Goal: Answer question/provide support: Share knowledge or assist other users

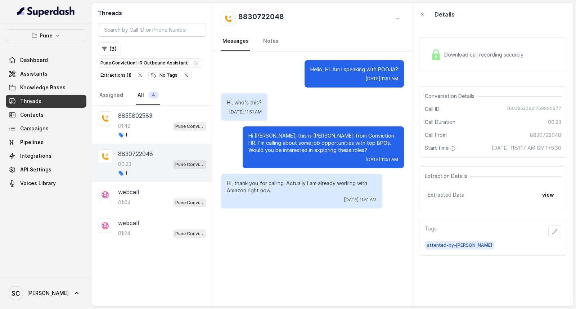
click at [249, 16] on h2 "8830722048" at bounding box center [261, 19] width 46 height 14
copy div "8830722048"
click at [151, 125] on div "01:42 Pune Conviction HR Outbound Assistant" at bounding box center [162, 125] width 88 height 9
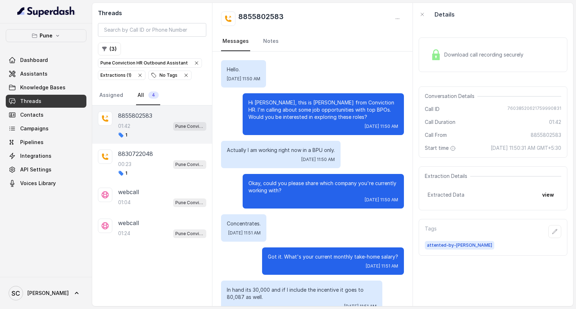
scroll to position [498, 0]
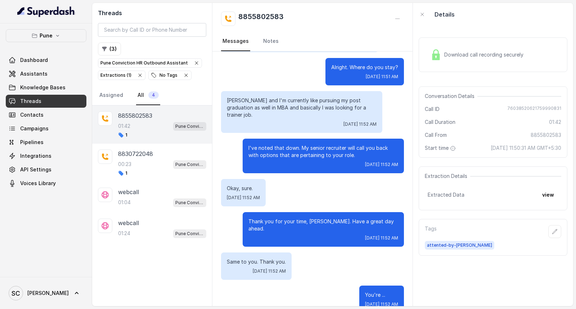
click at [262, 12] on h2 "8855802583" at bounding box center [260, 19] width 45 height 14
copy div "8855802583"
click at [139, 159] on div "8830722048 00:23 Pune Conviction HR Outbound Assistant 1" at bounding box center [162, 163] width 88 height 27
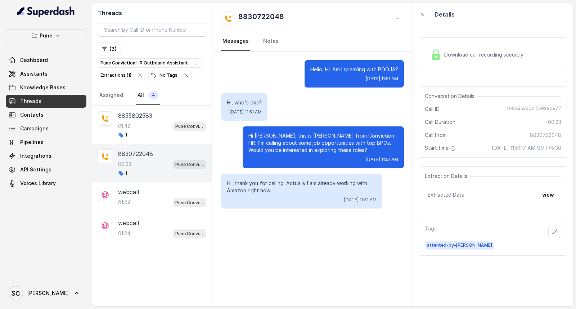
click at [145, 167] on div "00:23 Pune Conviction HR Outbound Assistant" at bounding box center [162, 164] width 88 height 9
click at [148, 128] on div "01:42 Pune Conviction HR Outbound Assistant" at bounding box center [162, 125] width 88 height 9
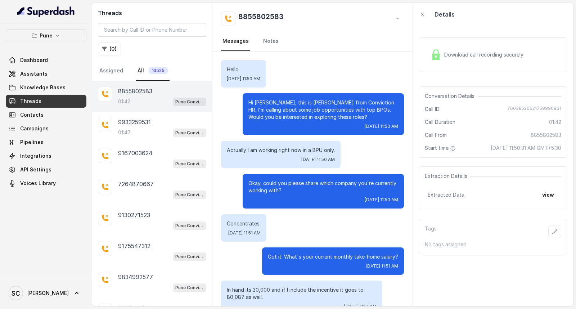
scroll to position [498, 0]
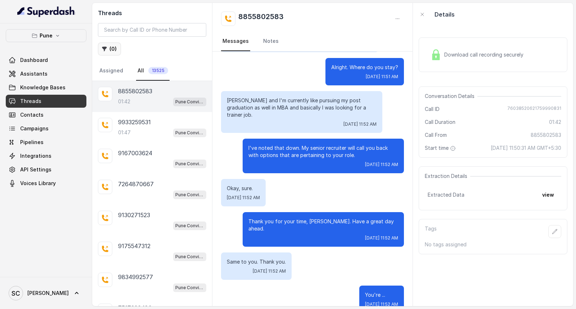
click at [110, 48] on button "( 0 )" at bounding box center [109, 49] width 23 height 13
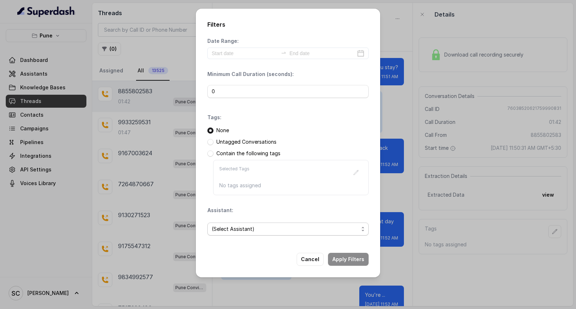
click at [237, 230] on span "(Select Assistant)" at bounding box center [285, 229] width 147 height 9
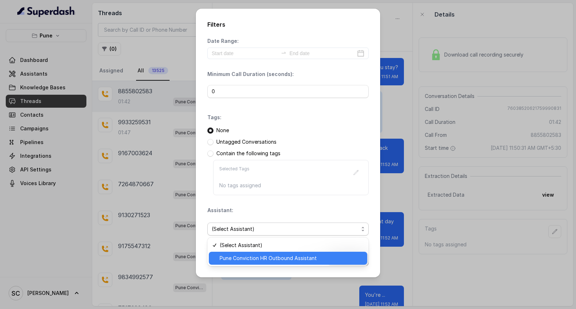
click at [236, 256] on span "Pune Conviction HR Outbound Assistant" at bounding box center [291, 258] width 143 height 9
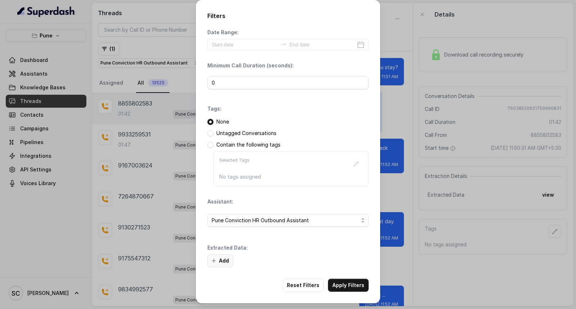
click at [219, 259] on button "Add" at bounding box center [221, 260] width 26 height 13
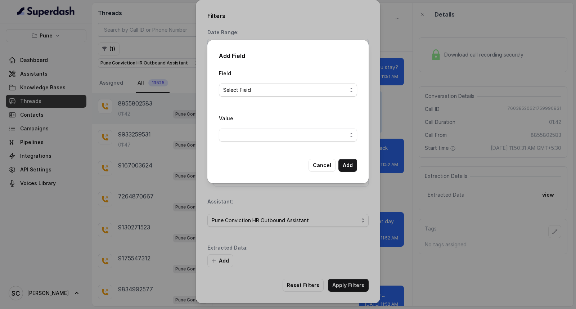
click at [290, 91] on span "Select Field" at bounding box center [285, 90] width 124 height 9
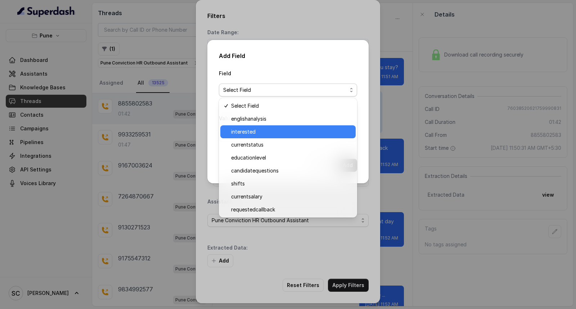
click at [282, 129] on span "interested" at bounding box center [291, 132] width 120 height 9
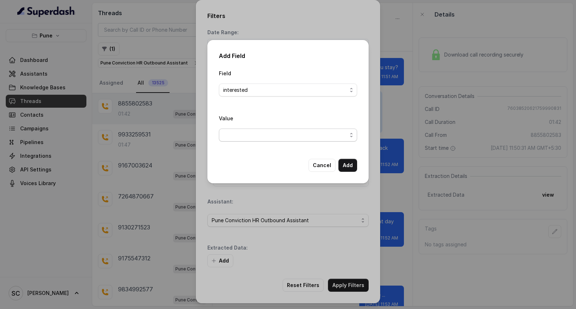
click at [279, 139] on span "button" at bounding box center [288, 135] width 138 height 13
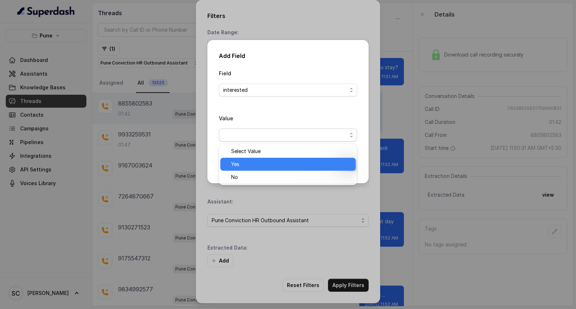
click at [269, 164] on span "Yes" at bounding box center [291, 164] width 120 height 9
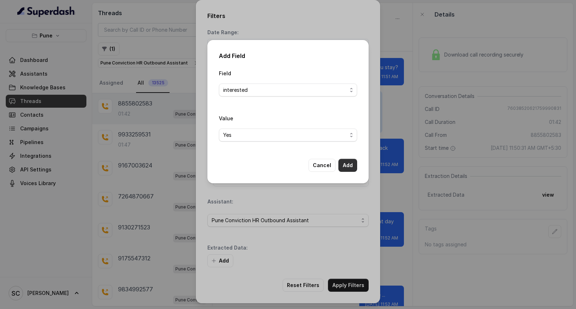
click at [352, 167] on button "Add" at bounding box center [348, 165] width 19 height 13
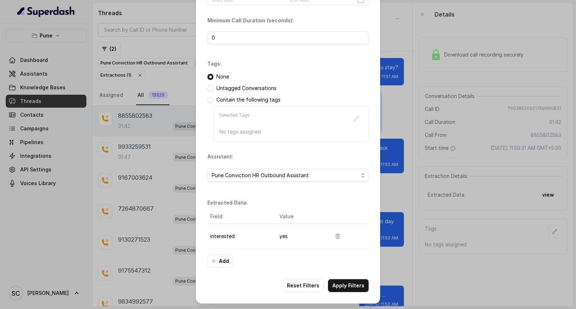
scroll to position [45, 0]
click at [347, 287] on button "Apply Filters" at bounding box center [348, 285] width 41 height 13
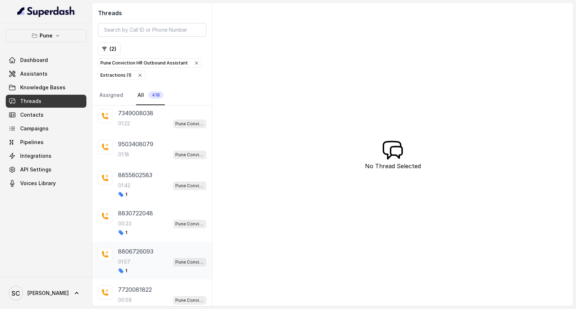
scroll to position [95, 0]
click at [141, 190] on div "01:42 Pune Conviction HR Outbound Assistant" at bounding box center [162, 186] width 88 height 9
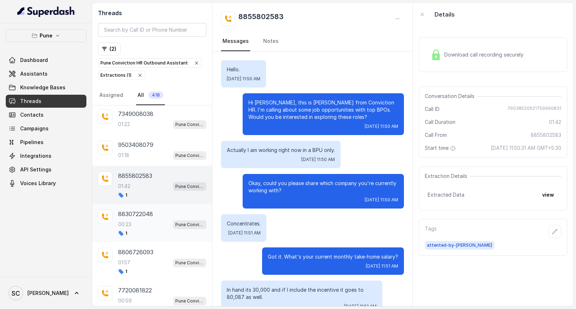
click at [136, 225] on div "00:23 Pune Conviction HR Outbound Assistant" at bounding box center [162, 224] width 88 height 9
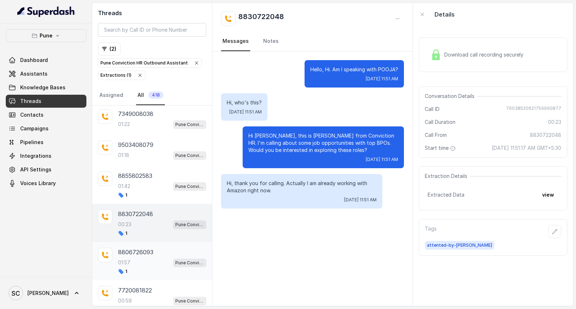
click at [119, 261] on p "01:57" at bounding box center [124, 262] width 12 height 7
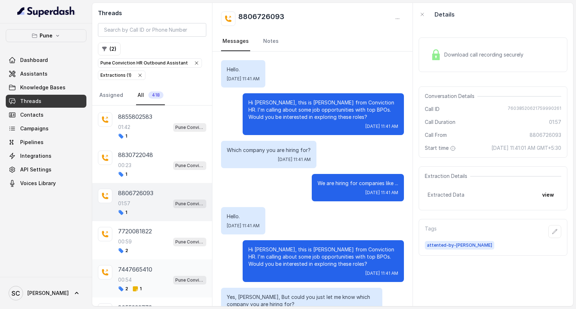
scroll to position [175, 0]
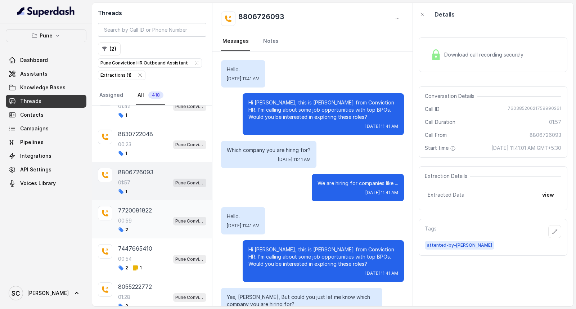
click at [134, 226] on div "00:59 Pune Conviction HR Outbound Assistant" at bounding box center [162, 220] width 88 height 9
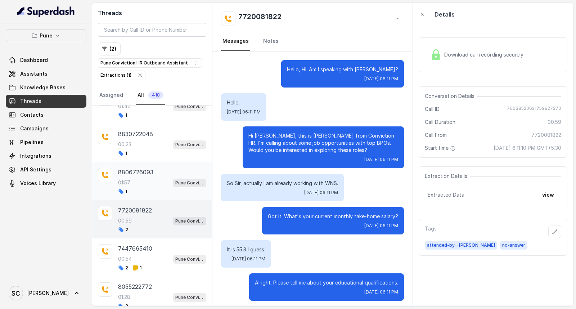
click at [133, 185] on div "01:57 Pune Conviction HR Outbound Assistant" at bounding box center [162, 182] width 88 height 9
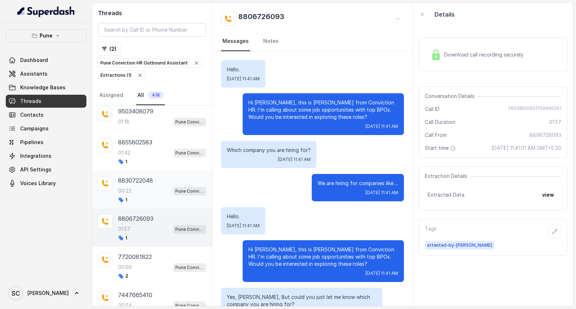
scroll to position [135, 0]
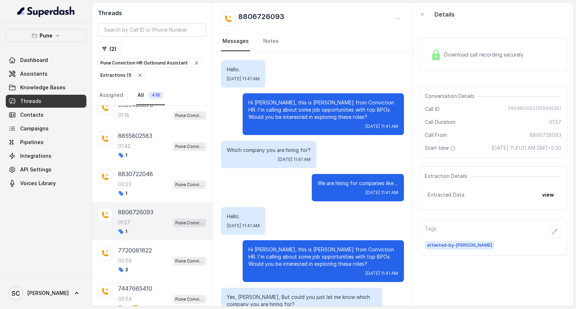
click at [146, 211] on p "8806726093" at bounding box center [135, 212] width 35 height 9
click at [257, 20] on h2 "8806726093" at bounding box center [261, 19] width 46 height 14
copy div "8806726093"
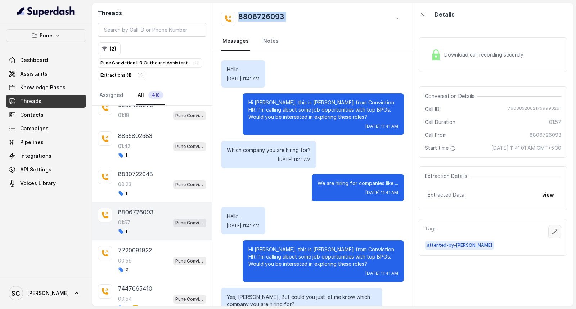
click at [553, 231] on icon "button" at bounding box center [555, 231] width 5 height 5
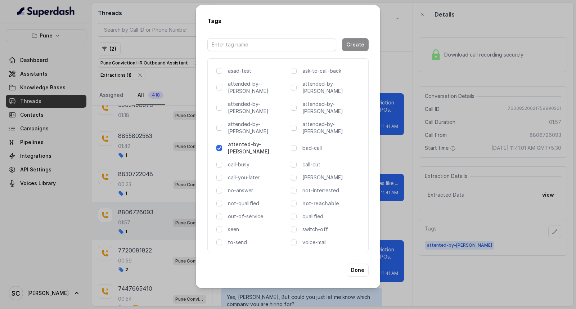
click at [318, 200] on p "not-reachable" at bounding box center [333, 203] width 60 height 7
click at [357, 264] on button "Done" at bounding box center [358, 270] width 22 height 13
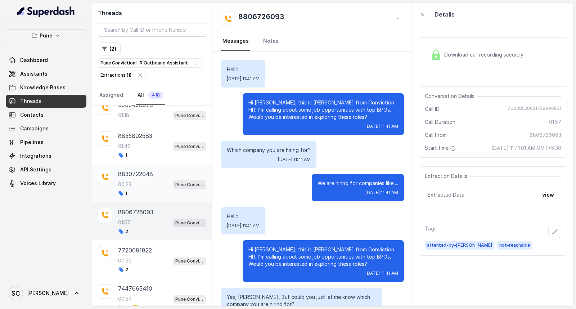
click at [130, 188] on p "00:23" at bounding box center [124, 184] width 13 height 7
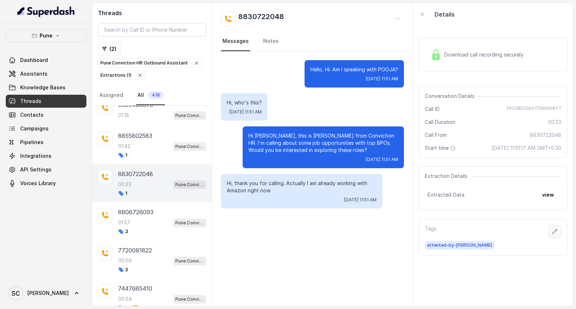
click at [552, 233] on icon "button" at bounding box center [555, 232] width 6 height 6
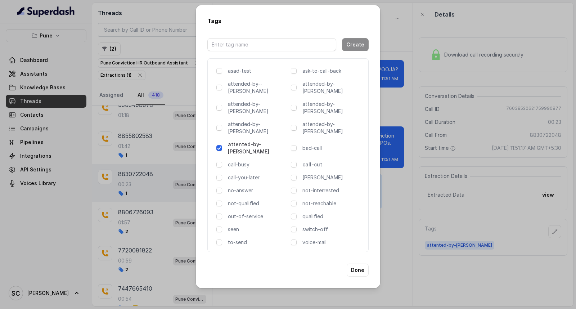
click at [316, 161] on p "call-cut" at bounding box center [333, 164] width 60 height 7
click at [357, 264] on button "Done" at bounding box center [358, 270] width 22 height 13
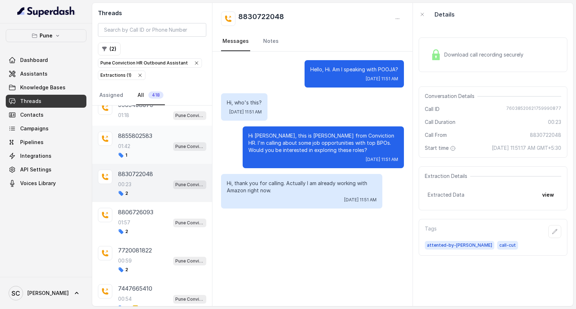
click at [143, 152] on div "8855802583 01:42 Pune Conviction HR Outbound Assistant 1" at bounding box center [162, 144] width 88 height 27
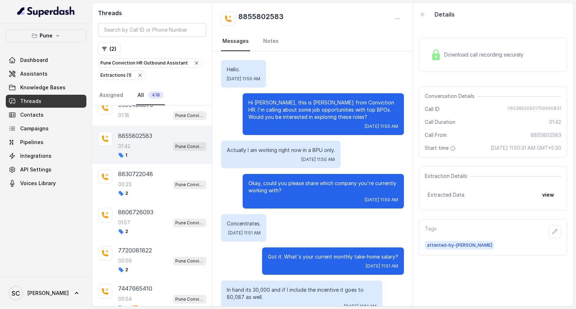
scroll to position [498, 0]
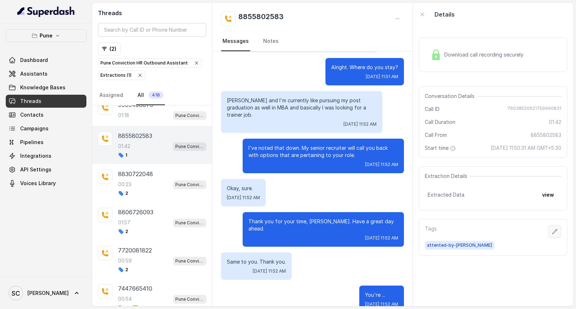
click at [553, 233] on icon "button" at bounding box center [555, 231] width 5 height 5
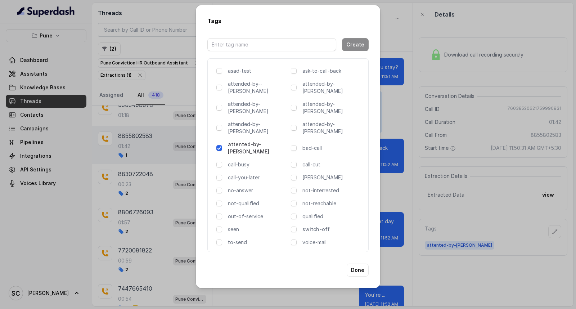
click at [318, 226] on p "switch-off" at bounding box center [333, 229] width 60 height 7
click at [356, 264] on button "Done" at bounding box center [358, 270] width 22 height 13
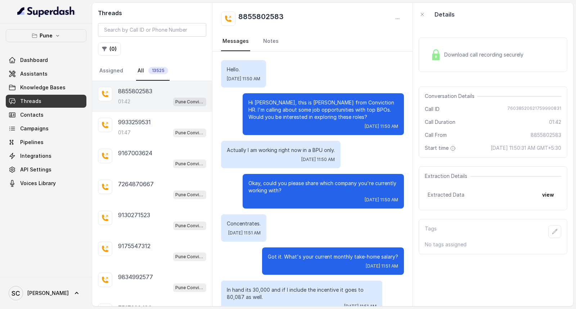
scroll to position [498, 0]
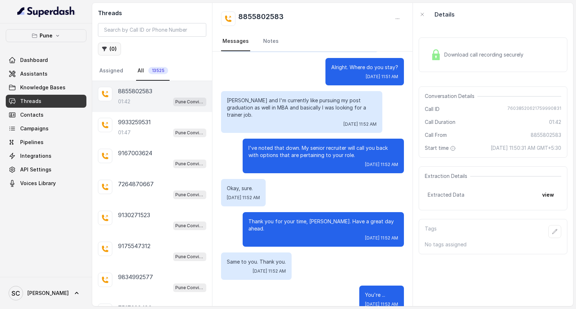
click at [112, 54] on button "( 0 )" at bounding box center [109, 49] width 23 height 13
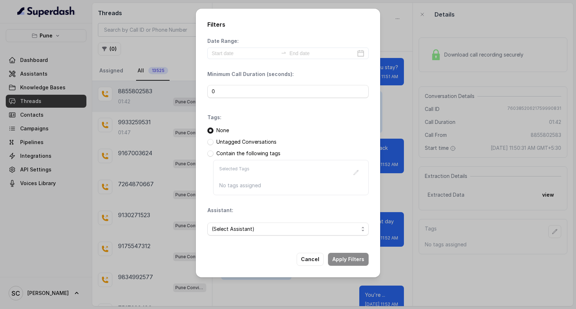
click at [256, 143] on p "Untagged Conversations" at bounding box center [247, 141] width 60 height 7
click at [211, 142] on span at bounding box center [211, 142] width 6 height 6
click at [244, 228] on span "(Select Assistant)" at bounding box center [285, 229] width 147 height 9
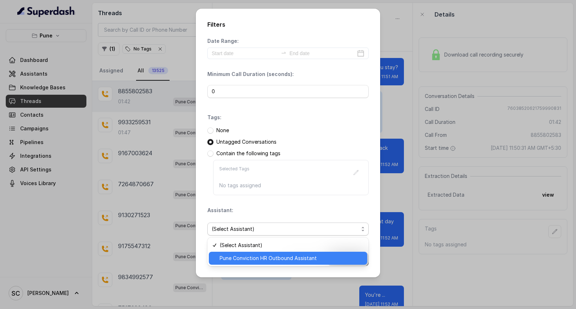
click at [243, 261] on span "Pune Conviction HR Outbound Assistant" at bounding box center [291, 258] width 143 height 9
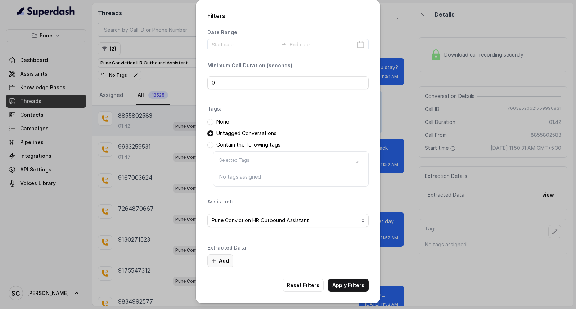
click at [219, 258] on button "Add" at bounding box center [221, 260] width 26 height 13
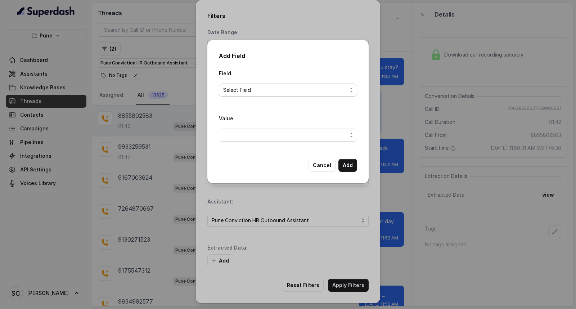
click at [253, 88] on span "Select Field" at bounding box center [285, 90] width 124 height 9
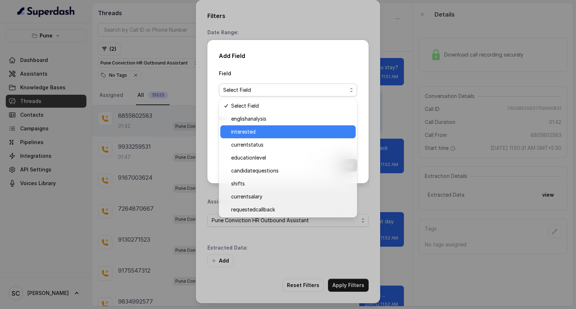
click at [263, 128] on span "interested" at bounding box center [291, 132] width 120 height 9
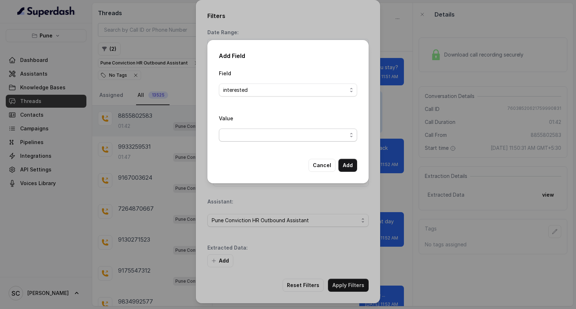
click at [268, 134] on span "button" at bounding box center [288, 135] width 138 height 13
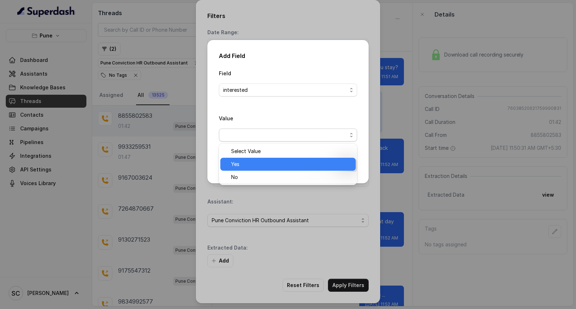
click at [264, 164] on span "Yes" at bounding box center [291, 164] width 120 height 9
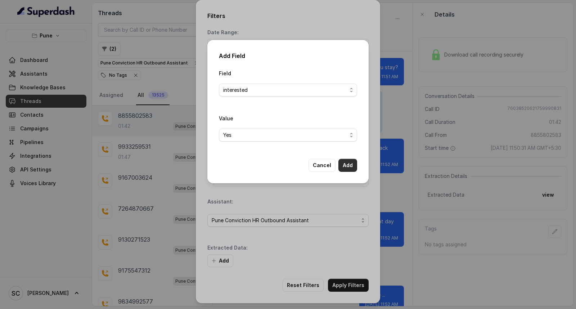
click at [344, 161] on button "Add" at bounding box center [348, 165] width 19 height 13
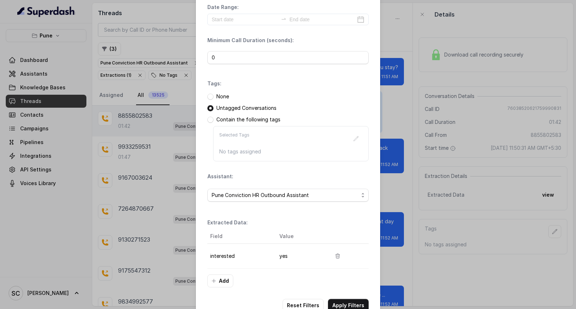
scroll to position [45, 0]
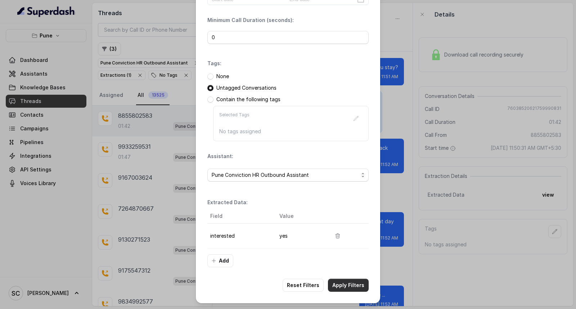
click at [353, 284] on button "Apply Filters" at bounding box center [348, 285] width 41 height 13
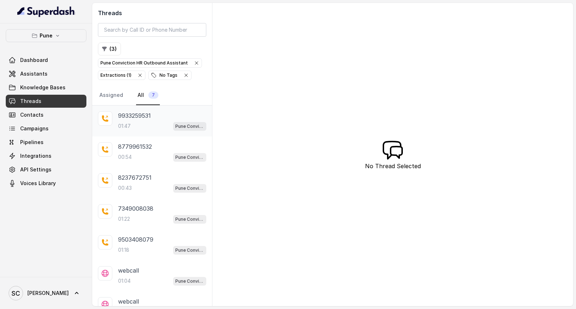
click at [143, 135] on div "9933259531 01:47 Pune Conviction HR Outbound Assistant" at bounding box center [152, 121] width 120 height 31
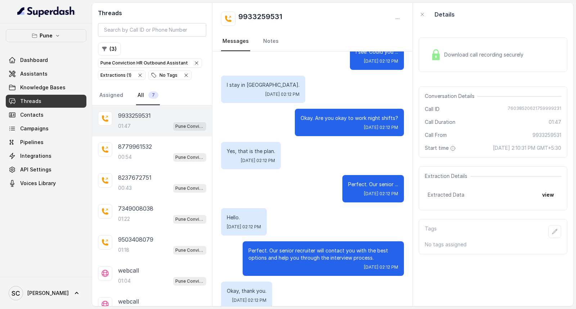
scroll to position [555, 0]
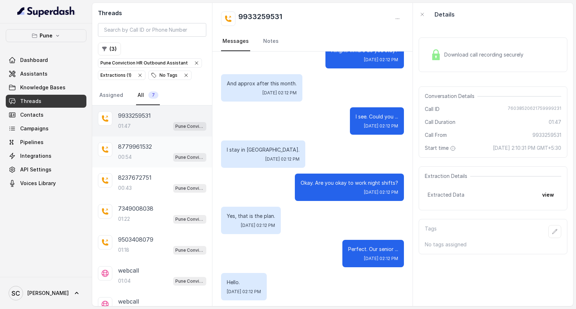
click at [130, 152] on div "8779961532 00:54 Pune Conviction HR Outbound Assistant" at bounding box center [162, 151] width 88 height 19
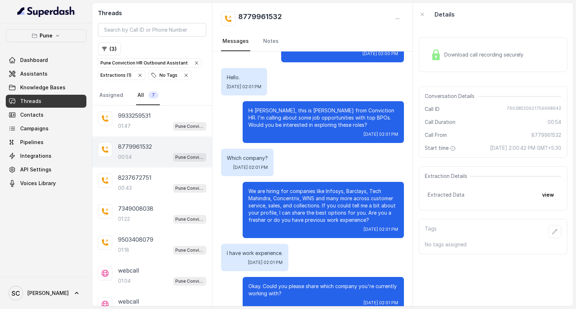
scroll to position [38, 0]
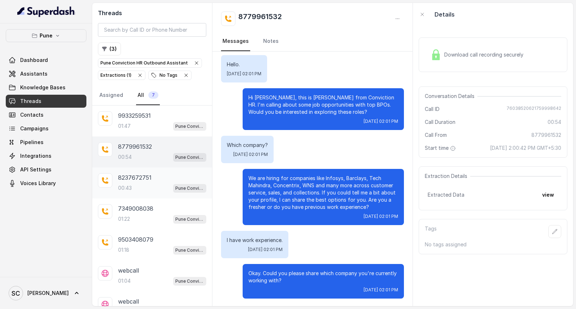
click at [136, 183] on div "00:43 Pune Conviction HR Outbound Assistant" at bounding box center [162, 187] width 88 height 9
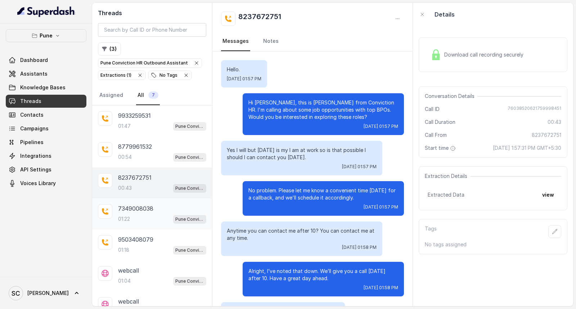
click at [143, 208] on p "7349008038" at bounding box center [135, 208] width 35 height 9
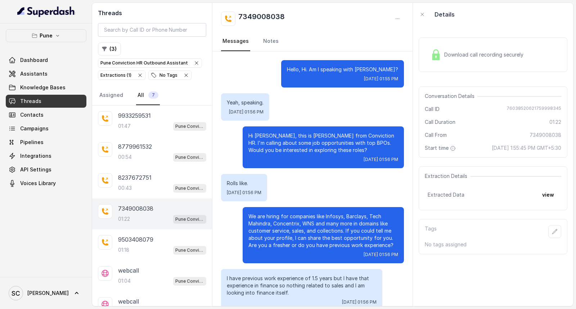
scroll to position [148, 0]
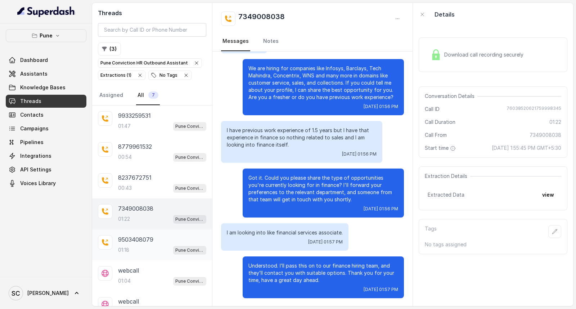
click at [144, 247] on div "01:18 Pune Conviction HR Outbound Assistant" at bounding box center [162, 249] width 88 height 9
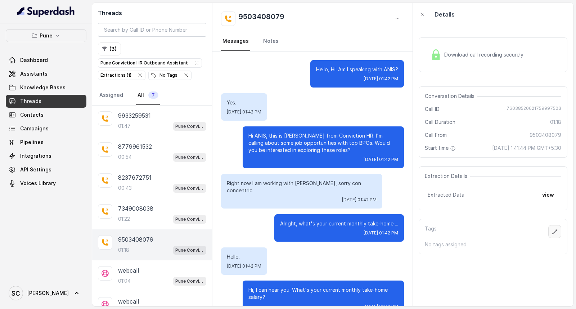
click at [552, 232] on icon "button" at bounding box center [555, 232] width 6 height 6
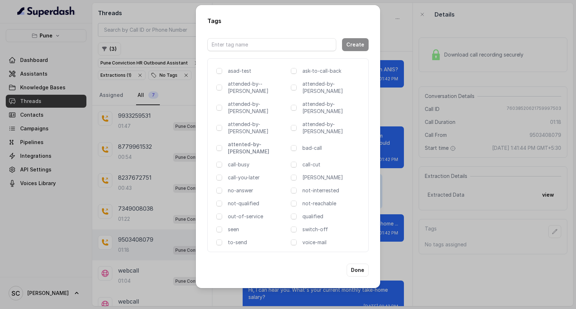
click at [258, 141] on p "attented-by-[PERSON_NAME]" at bounding box center [258, 148] width 60 height 14
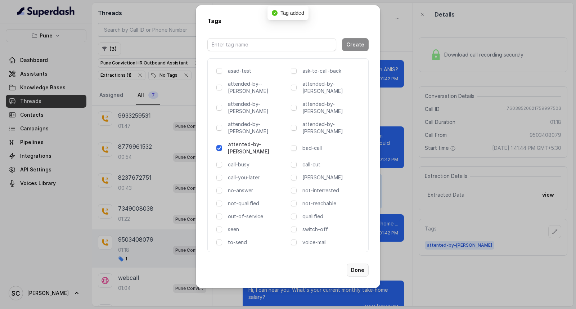
click at [357, 264] on button "Done" at bounding box center [358, 270] width 22 height 13
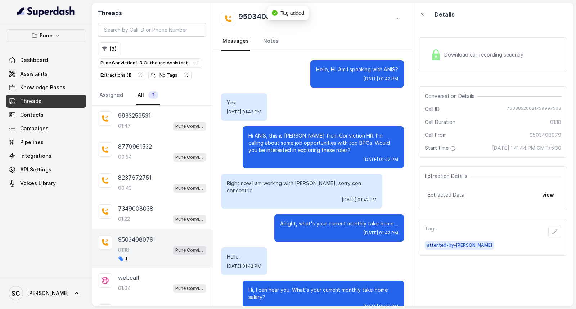
click at [260, 13] on h2 "9503408079" at bounding box center [261, 19] width 46 height 14
copy h2 "9503408079"
click at [324, 23] on div "9503408079" at bounding box center [312, 19] width 183 height 14
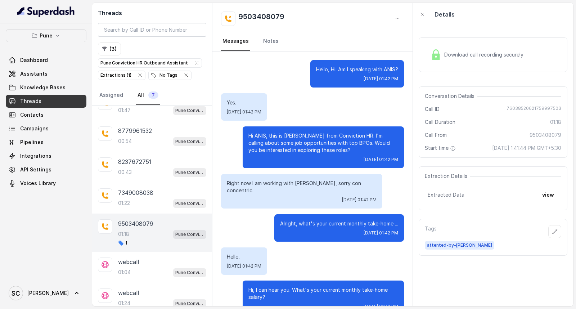
scroll to position [24, 0]
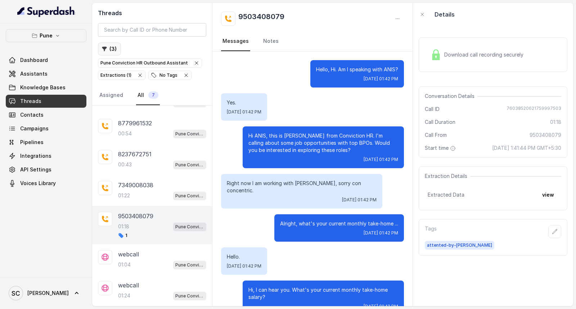
click at [114, 46] on button "( 3 )" at bounding box center [109, 49] width 23 height 13
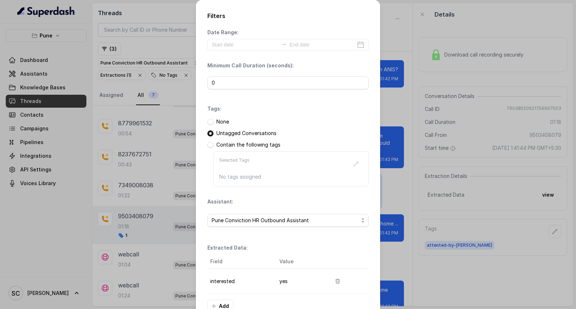
click at [218, 131] on p "Untagged Conversations" at bounding box center [247, 133] width 60 height 7
click at [210, 123] on span at bounding box center [211, 122] width 6 height 6
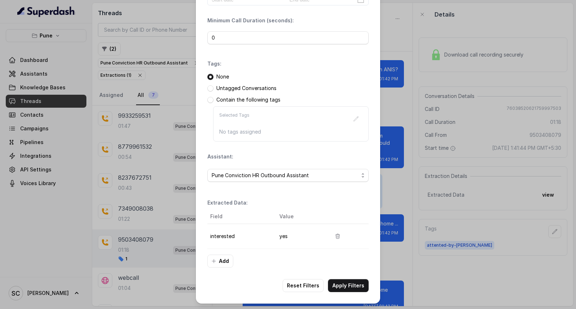
scroll to position [45, 0]
click at [243, 173] on span "Pune Conviction HR Outbound Assistant" at bounding box center [285, 175] width 147 height 9
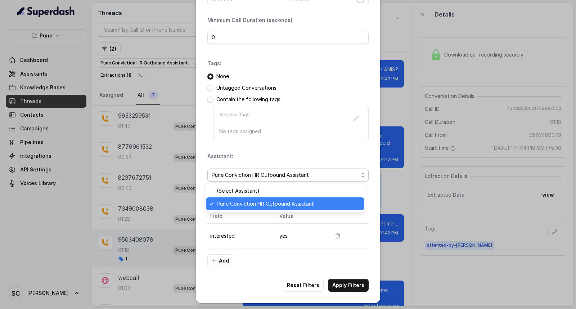
click at [236, 202] on span "Pune Conviction HR Outbound Assistant" at bounding box center [288, 204] width 143 height 9
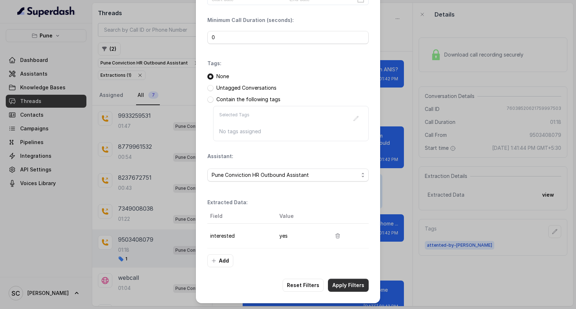
click at [343, 284] on button "Apply Filters" at bounding box center [348, 285] width 41 height 13
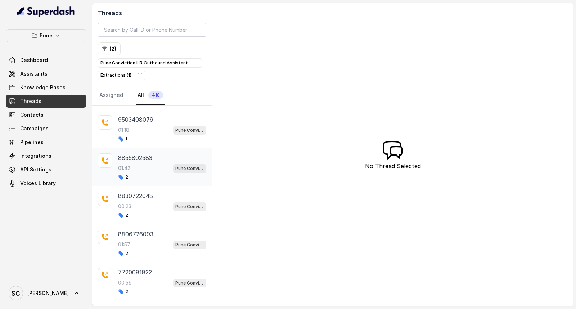
scroll to position [80, 0]
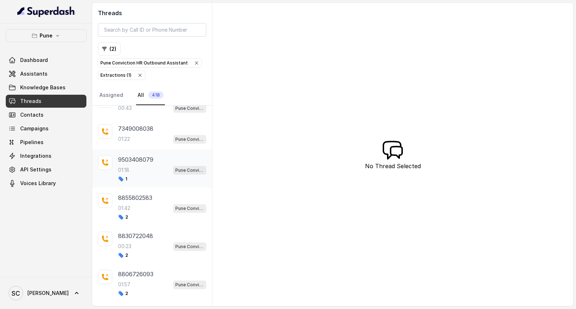
click at [125, 174] on p "01:18" at bounding box center [123, 169] width 11 height 7
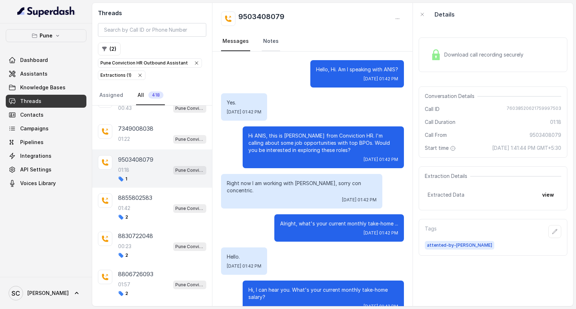
click at [274, 41] on link "Notes" at bounding box center [271, 41] width 18 height 19
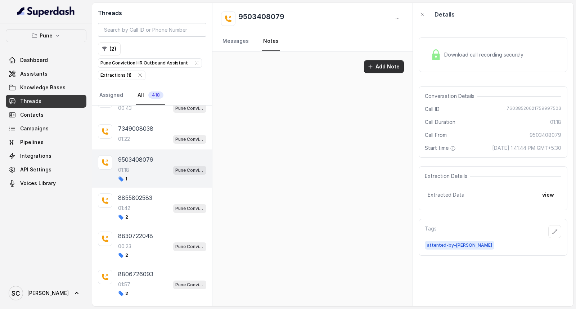
click at [376, 64] on button "Add Note" at bounding box center [384, 66] width 40 height 13
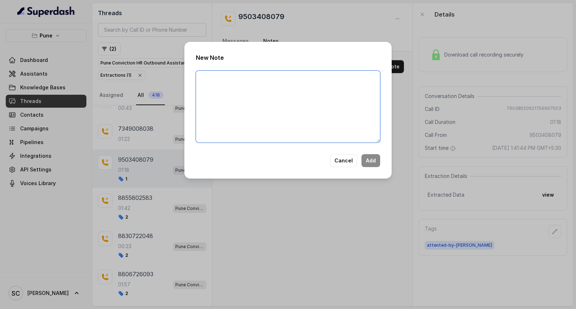
click at [320, 103] on textarea at bounding box center [288, 107] width 184 height 72
paste textarea "Name Number Recruiter Name of attender Comments AI Improvement"
click at [269, 73] on textarea "Name Number Recruiter Name of attender Comments AI Improvement" at bounding box center [288, 107] width 184 height 72
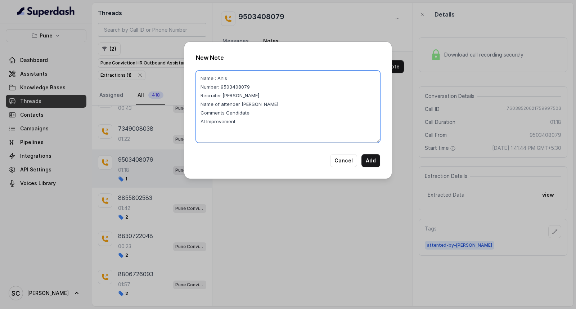
paste textarea "Just Joined Concentrix"
type textarea "Name : Anis Number: 9503408079 Recruiter Rupal Name of attender RUPAL Comments …"
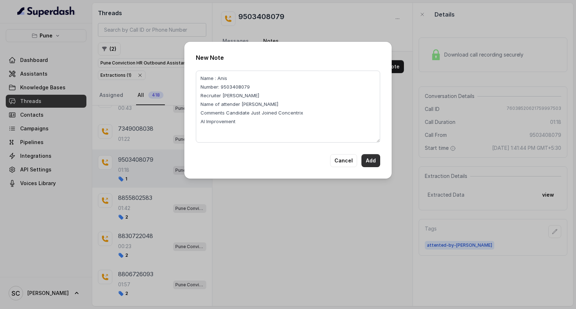
click at [376, 161] on button "Add" at bounding box center [371, 160] width 19 height 13
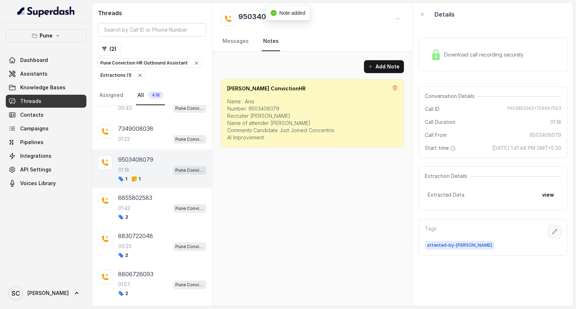
click at [553, 229] on icon "button" at bounding box center [555, 231] width 5 height 5
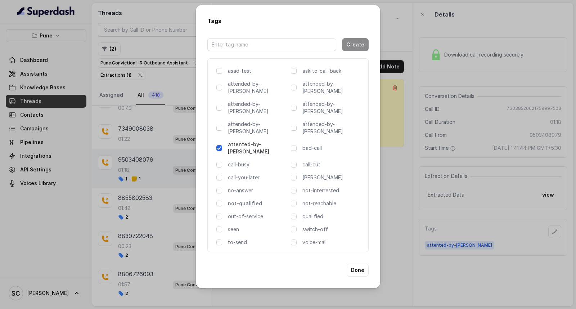
click at [240, 200] on p "not-qualified" at bounding box center [258, 203] width 60 height 7
click at [362, 264] on button "Done" at bounding box center [358, 270] width 22 height 13
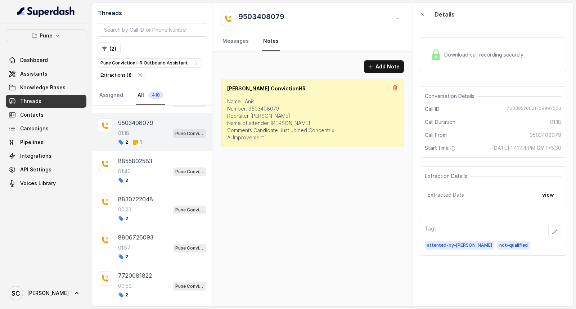
scroll to position [120, 0]
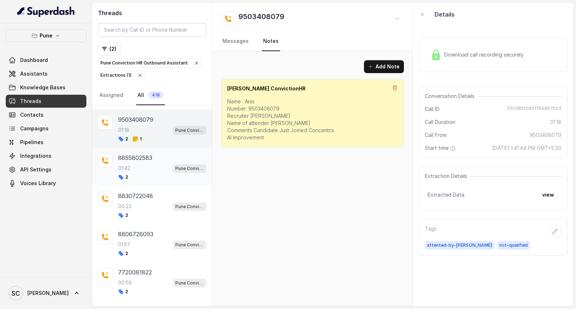
click at [131, 164] on div "01:42 Pune Conviction HR Outbound Assistant" at bounding box center [162, 168] width 88 height 9
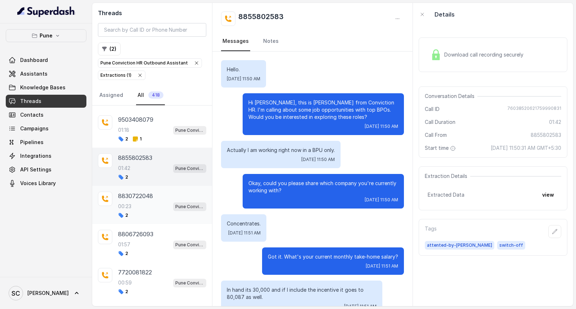
click at [143, 207] on div "00:23 Pune Conviction HR Outbound Assistant" at bounding box center [162, 206] width 88 height 9
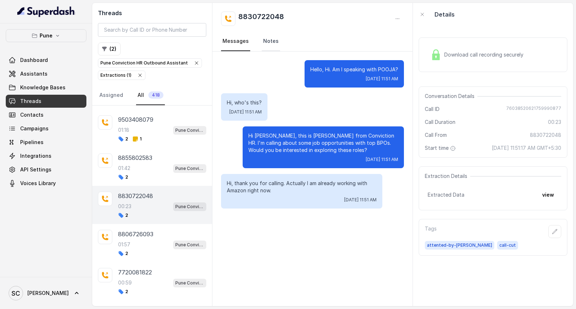
click at [268, 44] on link "Notes" at bounding box center [271, 41] width 18 height 19
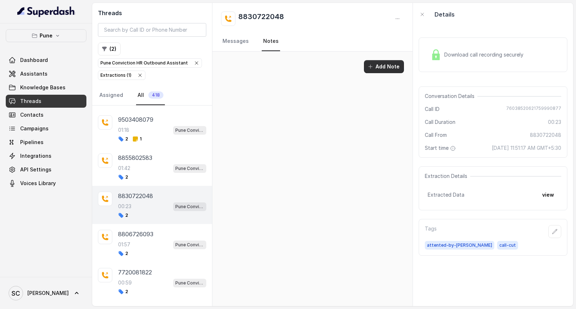
click at [379, 63] on button "Add Note" at bounding box center [384, 66] width 40 height 13
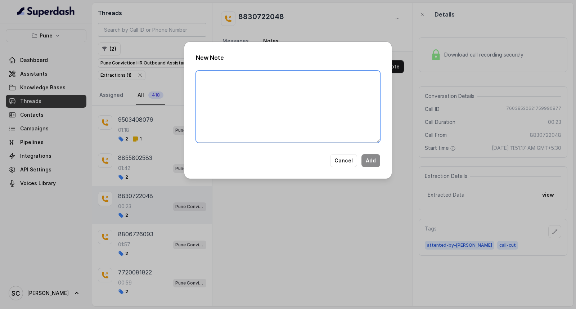
click at [295, 89] on textarea at bounding box center [288, 107] width 184 height 72
click at [275, 109] on textarea at bounding box center [288, 107] width 184 height 72
paste textarea "Name Number Recruiter Name of attender Comments AI Improvement"
click at [228, 80] on textarea "Name Number Recruiter Name of attender Comments AI Improvement" at bounding box center [288, 107] width 184 height 72
click at [242, 91] on textarea "Name Pooja Number 8830722048 Recruiter Name of attender Comments AI Improvement" at bounding box center [288, 107] width 184 height 72
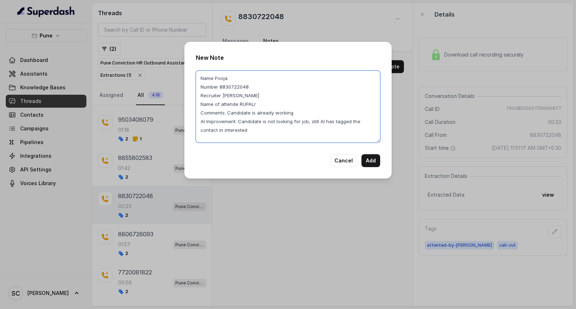
click at [261, 104] on textarea "Name Pooja Number 8830722048 Recruiter RUPAL Name of attende RUPALr Comments: C…" at bounding box center [288, 107] width 184 height 72
click at [237, 103] on textarea "Name Pooja Number 8830722048 Recruiter RUPAL Name of attende RUPAL Comments: Ca…" at bounding box center [288, 107] width 184 height 72
click at [292, 131] on textarea "Name Pooja Number 8830722048 Recruiter RUPAL Name of attender RUPAL Comments: C…" at bounding box center [288, 107] width 184 height 72
drag, startPoint x: 228, startPoint y: 112, endPoint x: 329, endPoint y: 114, distance: 100.5
click at [329, 114] on textarea "Name Pooja Number 8830722048 Recruiter RUPAL Name of attender RUPAL Comments: C…" at bounding box center [288, 107] width 184 height 72
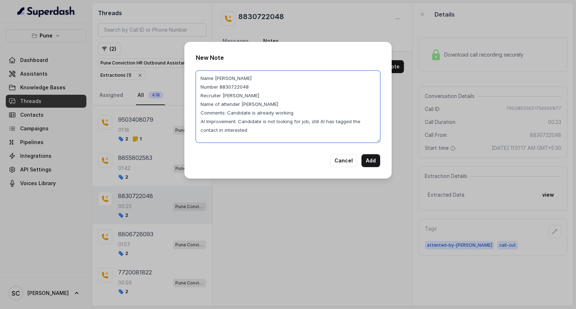
type textarea "Name Pooja Number 8830722048 Recruiter RUPAL Name of attender RUPAL Comments: C…"
drag, startPoint x: 238, startPoint y: 121, endPoint x: 240, endPoint y: 137, distance: 16.7
click at [240, 137] on textarea "Name Pooja Number 8830722048 Recruiter RUPAL Name of attender RUPAL Comments: C…" at bounding box center [288, 107] width 184 height 72
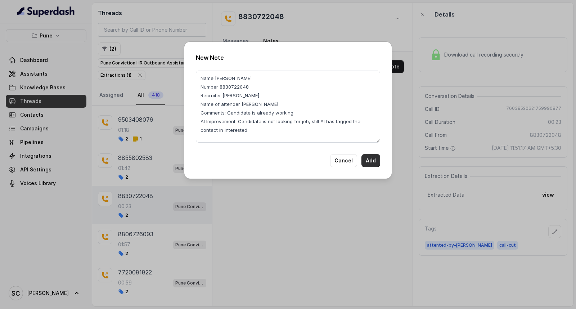
click at [369, 161] on button "Add" at bounding box center [371, 160] width 19 height 13
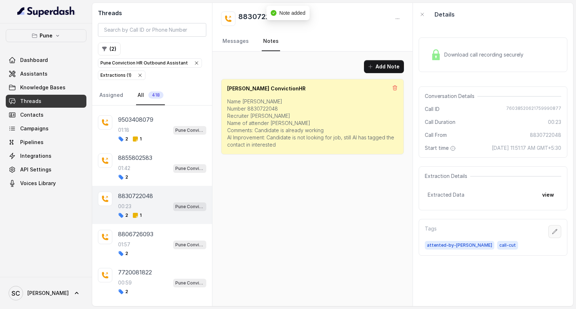
click at [552, 233] on icon "button" at bounding box center [555, 232] width 6 height 6
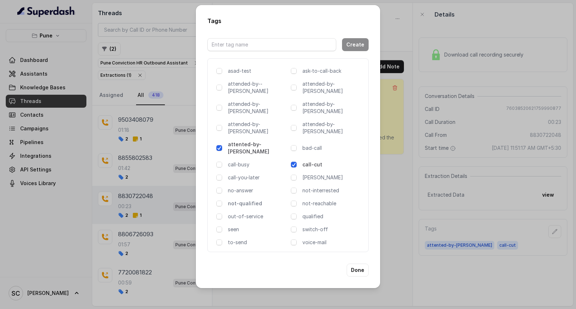
click at [242, 200] on p "not-qualified" at bounding box center [258, 203] width 60 height 7
click at [313, 161] on p "call-cut" at bounding box center [333, 164] width 60 height 7
click at [361, 264] on button "Done" at bounding box center [358, 270] width 22 height 13
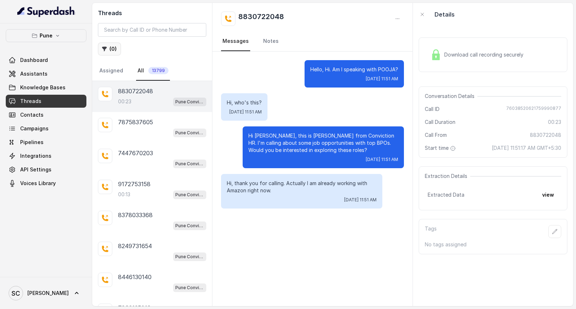
click at [108, 49] on button "( 0 )" at bounding box center [109, 49] width 23 height 13
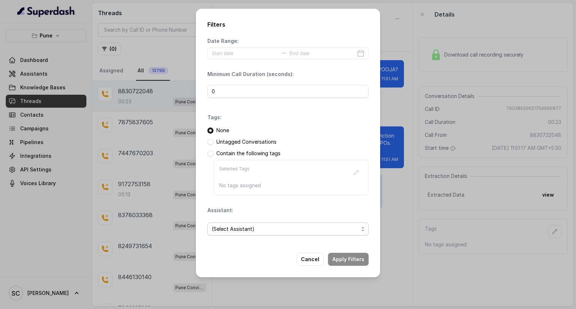
click at [233, 231] on span "(Select Assistant)" at bounding box center [285, 229] width 147 height 9
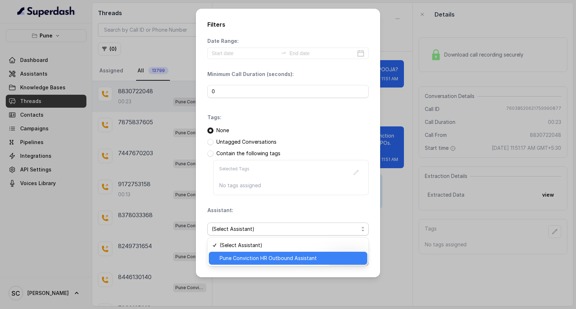
click at [229, 254] on span "Pune Conviction HR Outbound Assistant" at bounding box center [291, 258] width 143 height 9
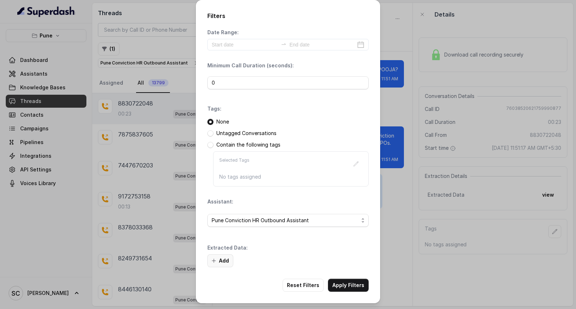
click at [220, 261] on button "Add" at bounding box center [221, 260] width 26 height 13
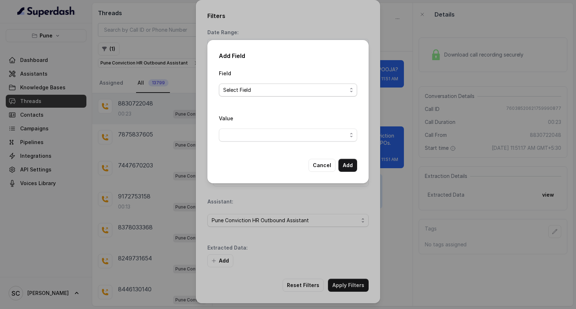
click at [243, 95] on span "Select Field" at bounding box center [288, 90] width 138 height 13
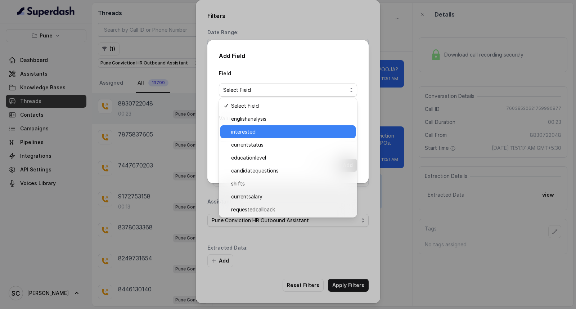
click at [242, 130] on span "interested" at bounding box center [291, 132] width 120 height 9
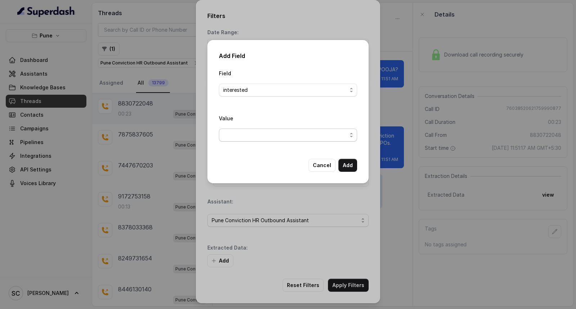
click at [240, 137] on span "button" at bounding box center [288, 135] width 138 height 13
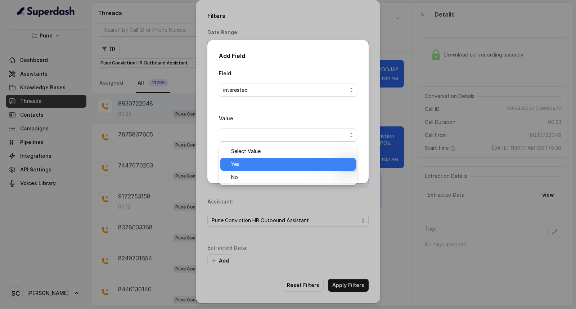
click at [240, 165] on span "Yes" at bounding box center [291, 164] width 120 height 9
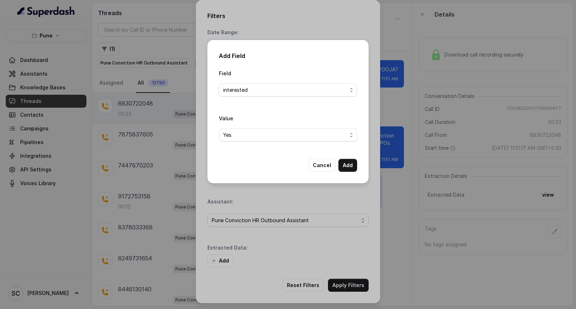
click at [354, 172] on div "Add Field Field interested Value Yes Cancel Add" at bounding box center [288, 111] width 161 height 143
click at [349, 164] on button "Add" at bounding box center [348, 165] width 19 height 13
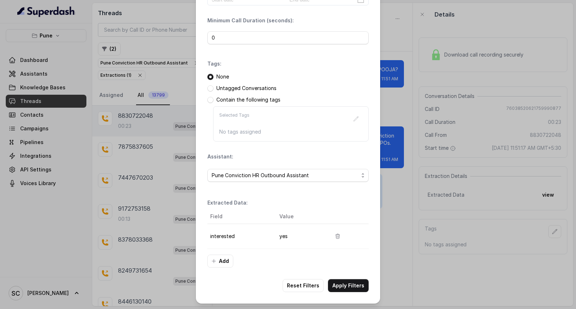
scroll to position [45, 0]
click at [347, 289] on button "Apply Filters" at bounding box center [348, 285] width 41 height 13
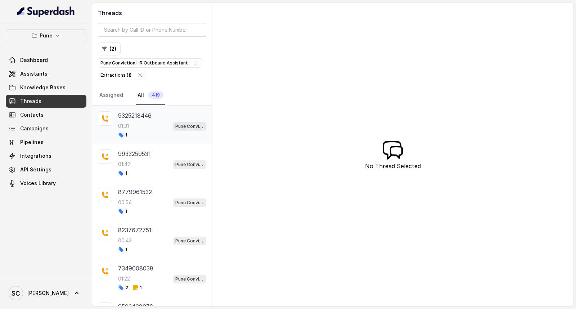
click at [147, 142] on div "9325218446 01:31 Pune Conviction HR Outbound Assistant 1" at bounding box center [152, 125] width 120 height 38
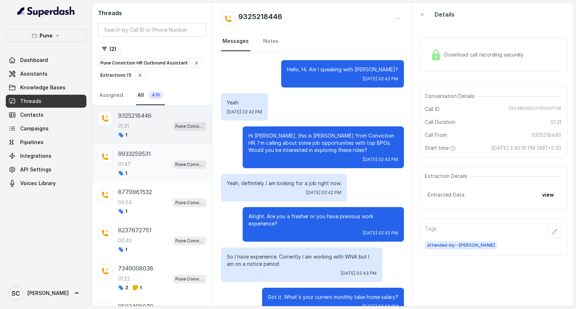
scroll to position [561, 0]
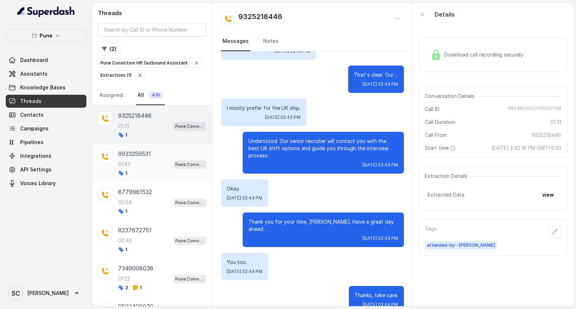
click at [145, 162] on div "01:47 Pune Conviction HR Outbound Assistant" at bounding box center [162, 164] width 88 height 9
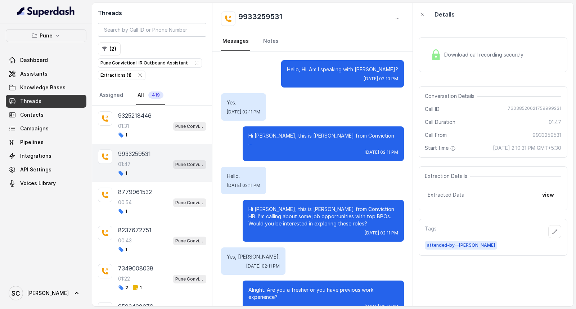
scroll to position [715, 0]
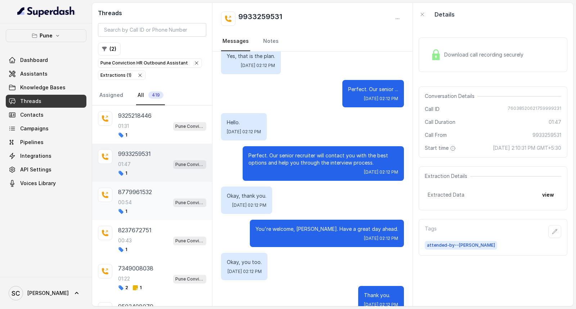
click at [146, 184] on div "8779961532 00:54 Pune Conviction HR Outbound Assistant 1" at bounding box center [152, 201] width 120 height 38
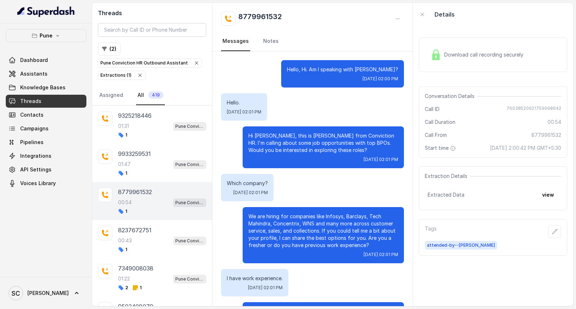
scroll to position [38, 0]
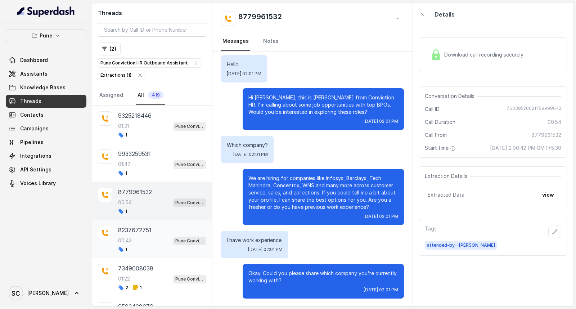
click at [143, 230] on p "8237672751" at bounding box center [135, 230] width 34 height 9
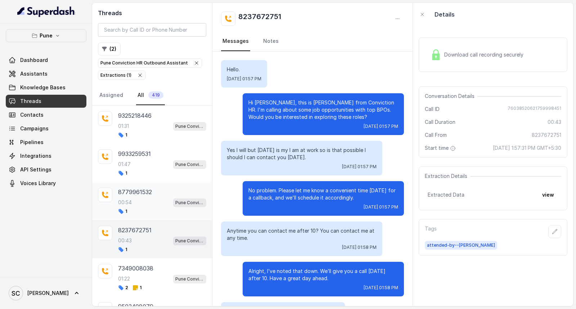
scroll to position [64, 0]
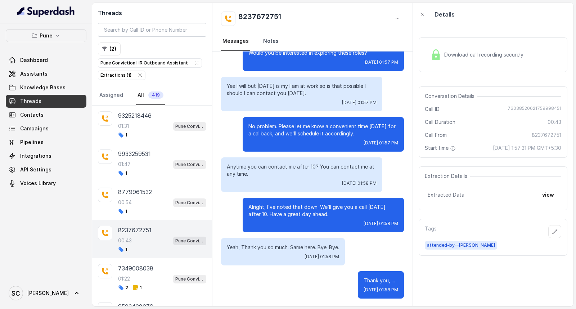
click at [271, 41] on link "Notes" at bounding box center [271, 41] width 18 height 19
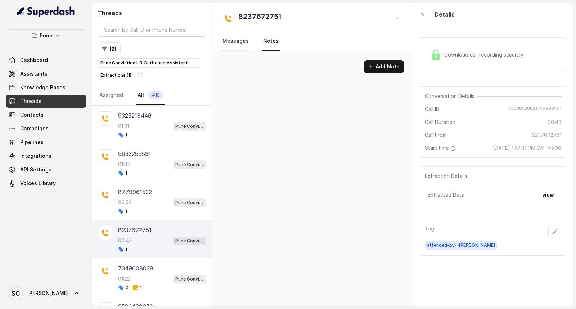
scroll to position [0, 0]
click at [225, 38] on link "Messages" at bounding box center [235, 41] width 29 height 19
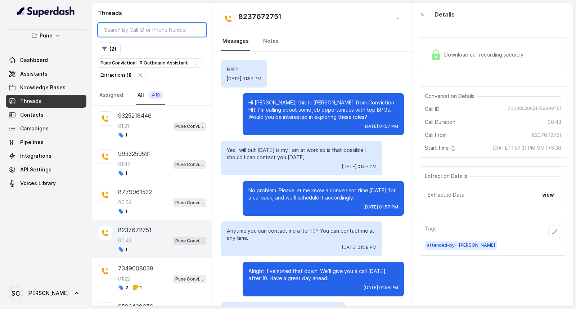
click at [149, 28] on input "search" at bounding box center [152, 30] width 108 height 14
paste input "98813226"
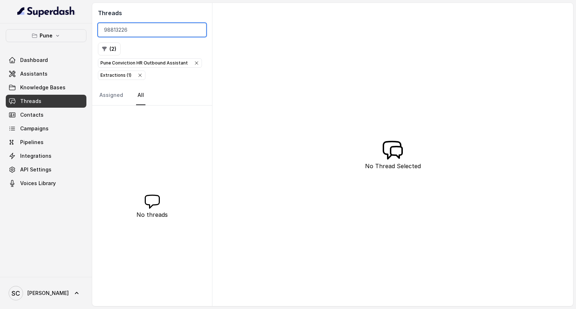
click at [146, 29] on input "98813226" at bounding box center [152, 30] width 108 height 14
type input "9"
type input "kedar"
click at [196, 29] on input "kedar" at bounding box center [152, 30] width 108 height 14
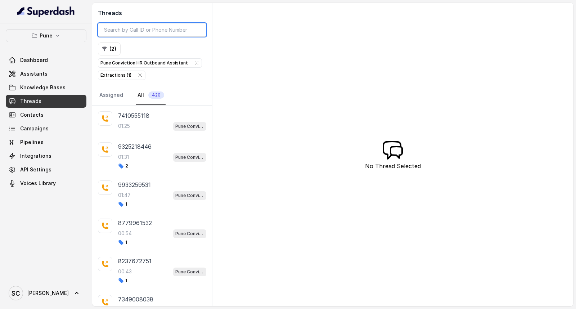
click at [149, 31] on input "search" at bounding box center [152, 30] width 108 height 14
paste input "8669307988"
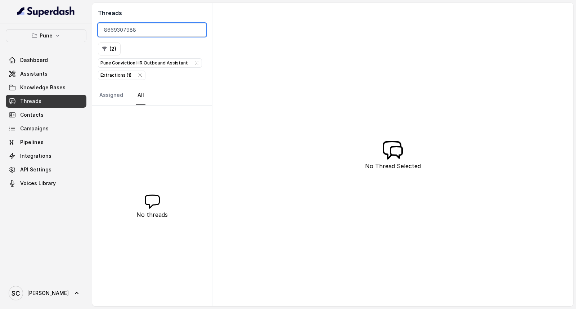
type input "8669307988"
click at [159, 34] on input "8669307988" at bounding box center [152, 30] width 108 height 14
